Goal: Task Accomplishment & Management: Manage account settings

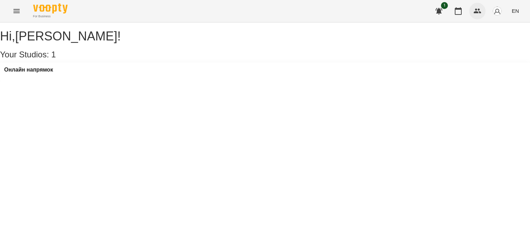
click at [476, 11] on icon "button" at bounding box center [478, 11] width 8 height 8
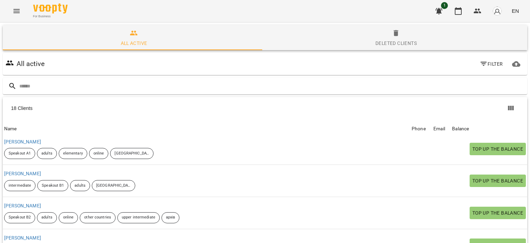
scroll to position [180, 0]
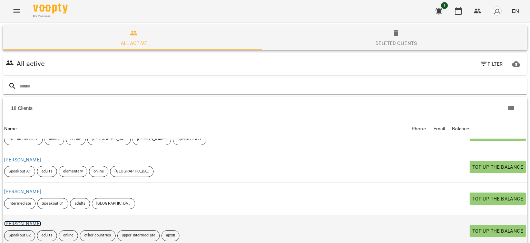
click at [30, 221] on link "[PERSON_NAME]" at bounding box center [22, 224] width 37 height 6
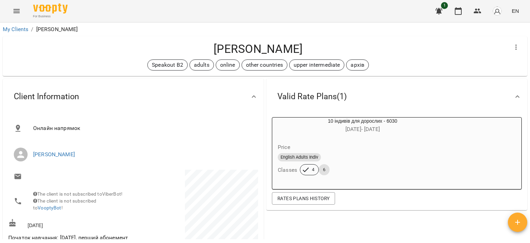
click at [514, 223] on icon "button" at bounding box center [518, 222] width 8 height 8
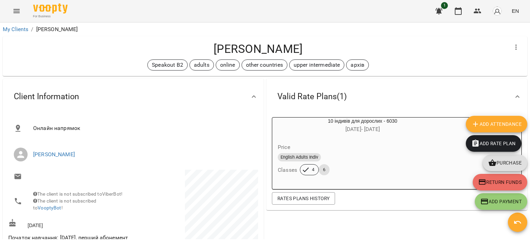
click at [500, 124] on span "Add Attendance" at bounding box center [497, 124] width 50 height 8
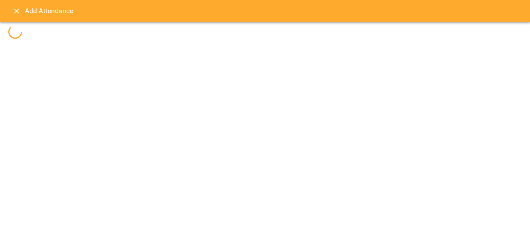
select select
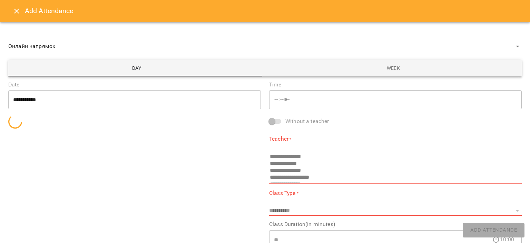
type input "*****"
select select "**********"
type input "**********"
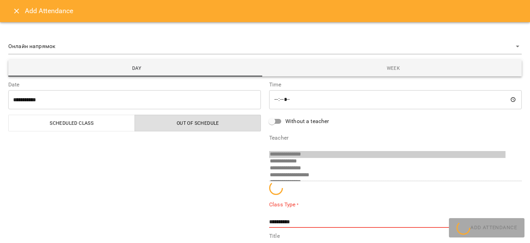
scroll to position [32, 0]
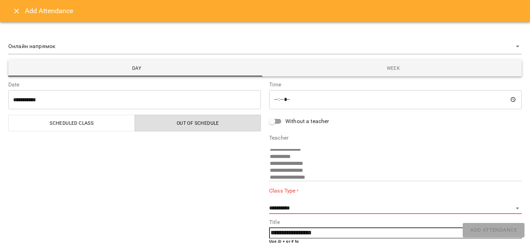
click at [90, 119] on span "Scheduled class" at bounding box center [72, 123] width 118 height 8
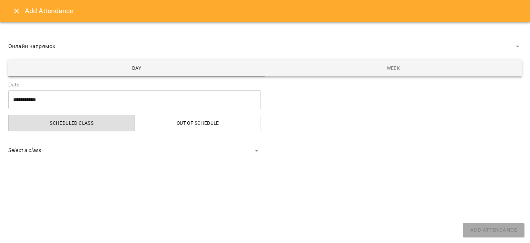
click at [90, 145] on body "For Business 1 EN My Clients / Гаврилюк Андрій Гаврилюк Андрій Speakout B2 adul…" at bounding box center [265, 132] width 530 height 265
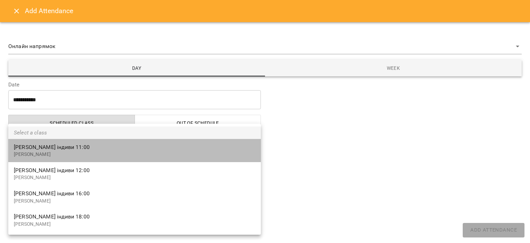
click at [101, 154] on p "[PERSON_NAME]" at bounding box center [135, 154] width 242 height 7
type input "**********"
select select "**********"
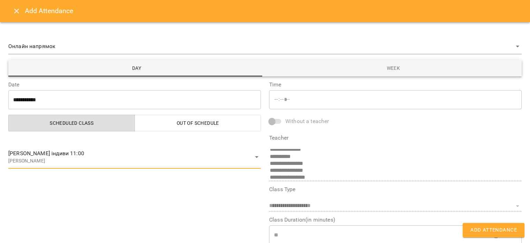
click at [493, 234] on span "Add Attendance" at bounding box center [494, 229] width 47 height 9
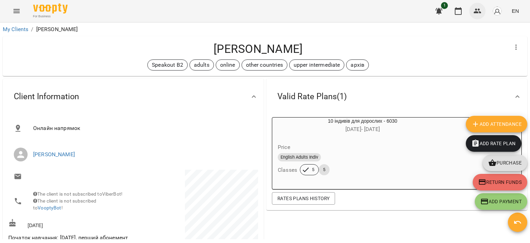
click at [480, 11] on icon "button" at bounding box center [478, 11] width 8 height 8
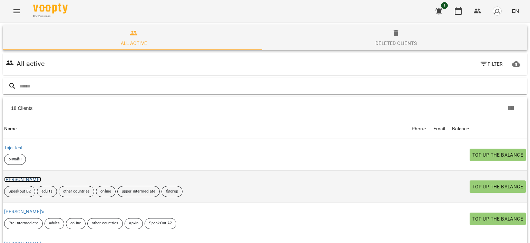
click at [35, 180] on link "[PERSON_NAME]" at bounding box center [22, 179] width 37 height 6
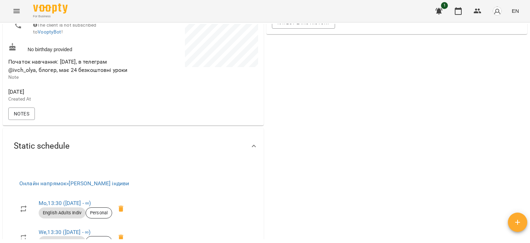
scroll to position [276, 0]
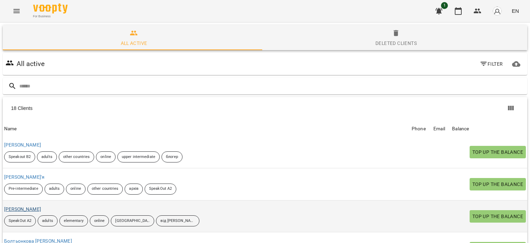
scroll to position [69, 0]
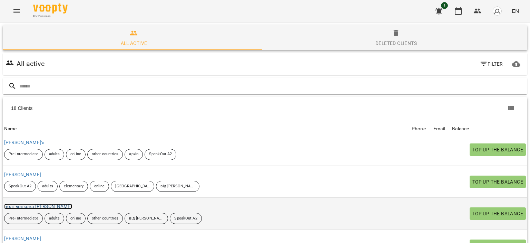
click at [30, 203] on link "Болтьонкова [PERSON_NAME]" at bounding box center [38, 206] width 68 height 6
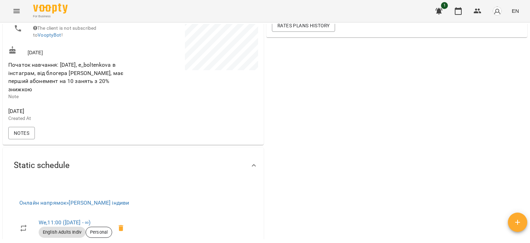
scroll to position [242, 0]
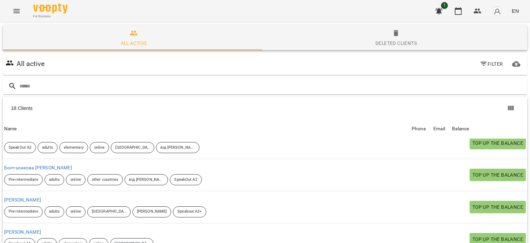
scroll to position [138, 0]
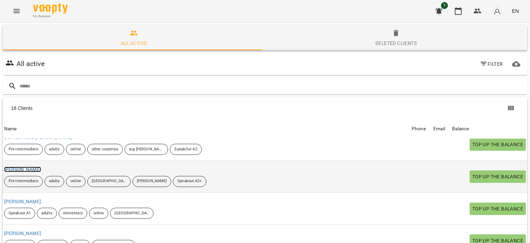
click at [41, 168] on link "[PERSON_NAME]" at bounding box center [22, 169] width 37 height 6
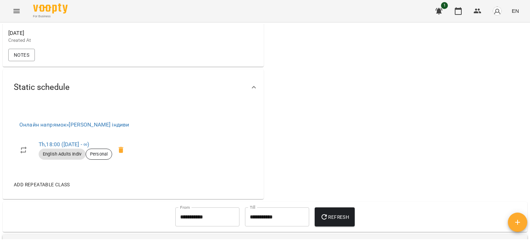
scroll to position [242, 0]
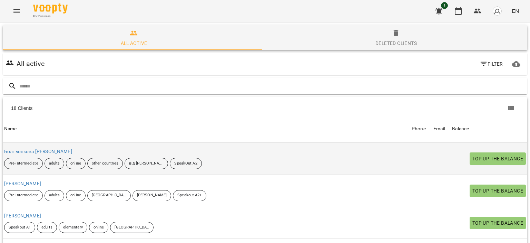
scroll to position [138, 0]
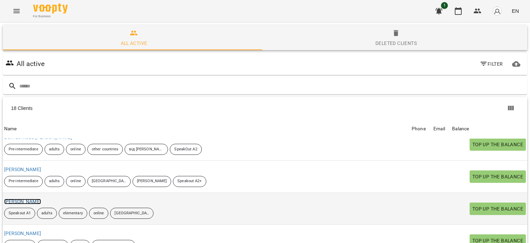
click at [41, 199] on link "[PERSON_NAME]" at bounding box center [22, 202] width 37 height 6
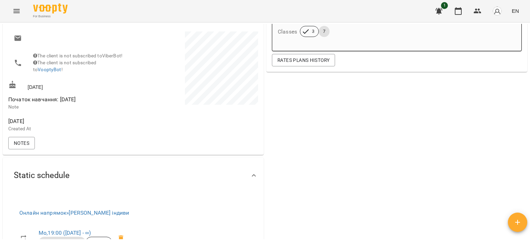
scroll to position [276, 0]
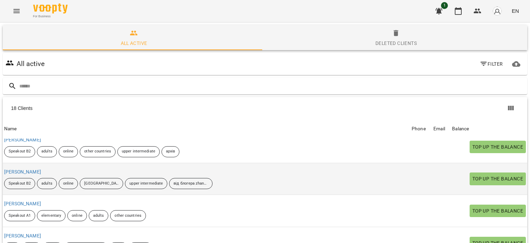
scroll to position [276, 0]
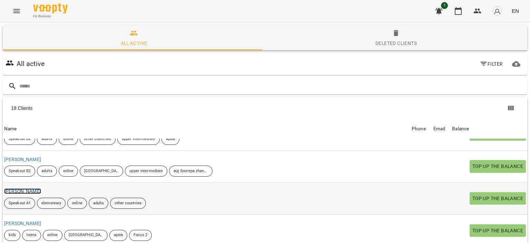
click at [39, 191] on link "[PERSON_NAME]" at bounding box center [22, 191] width 37 height 6
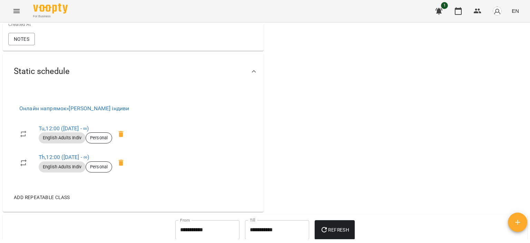
scroll to position [276, 0]
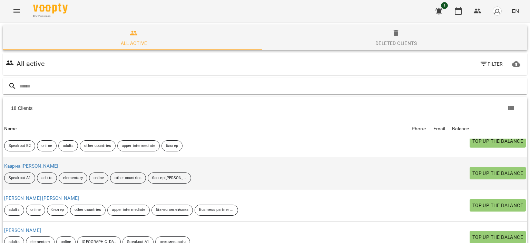
scroll to position [387, 0]
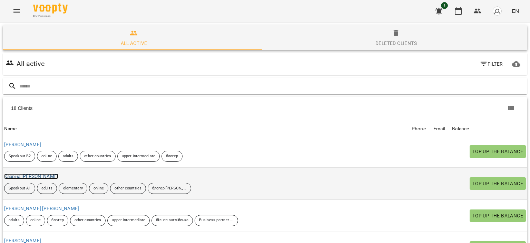
click at [28, 177] on link "Каарна [PERSON_NAME]" at bounding box center [31, 176] width 54 height 6
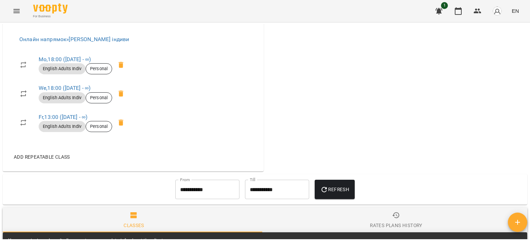
scroll to position [311, 0]
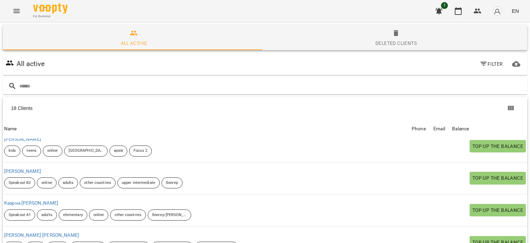
scroll to position [422, 0]
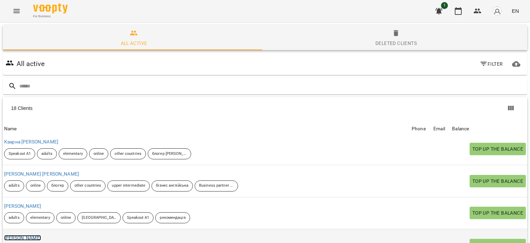
click at [30, 235] on link "[PERSON_NAME]" at bounding box center [22, 238] width 37 height 6
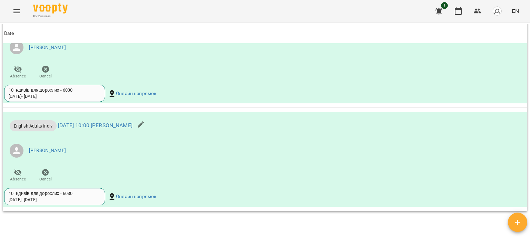
scroll to position [621, 0]
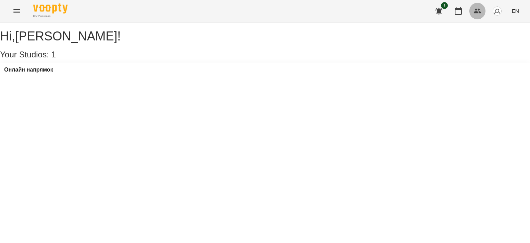
click at [483, 9] on button "button" at bounding box center [477, 11] width 17 height 17
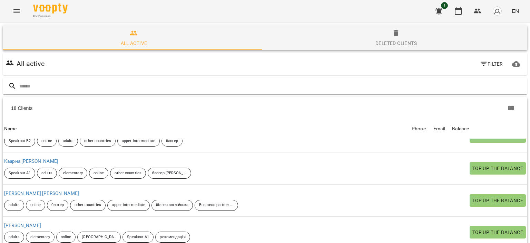
scroll to position [422, 0]
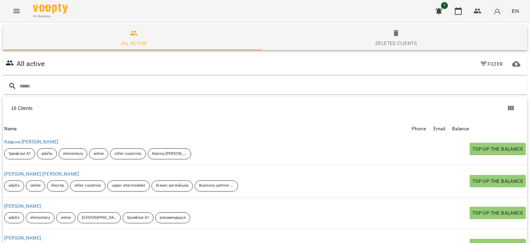
click at [495, 9] on img "button" at bounding box center [498, 11] width 10 height 10
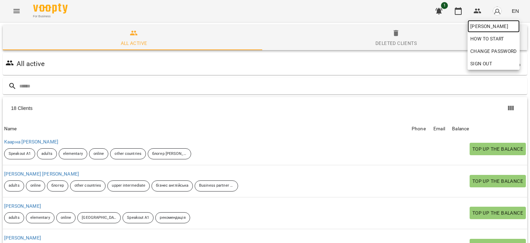
click at [487, 24] on span "[PERSON_NAME]" at bounding box center [494, 26] width 47 height 8
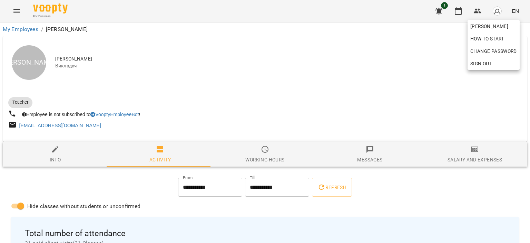
click at [270, 85] on div at bounding box center [265, 121] width 530 height 243
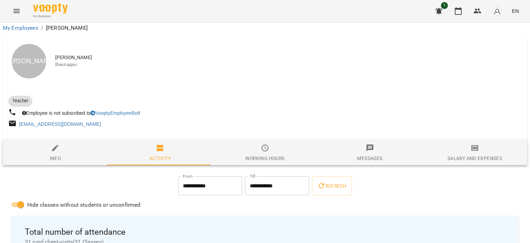
scroll to position [173, 0]
